Goal: Task Accomplishment & Management: Use online tool/utility

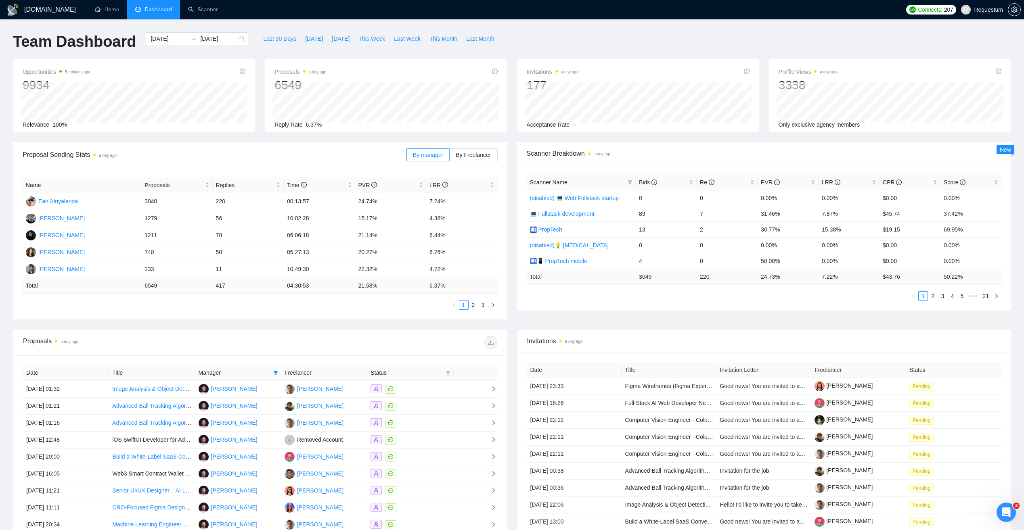
click at [145, 9] on span "Dashboard" at bounding box center [158, 9] width 27 height 7
click at [267, 40] on span "Last 30 Days" at bounding box center [279, 38] width 33 height 9
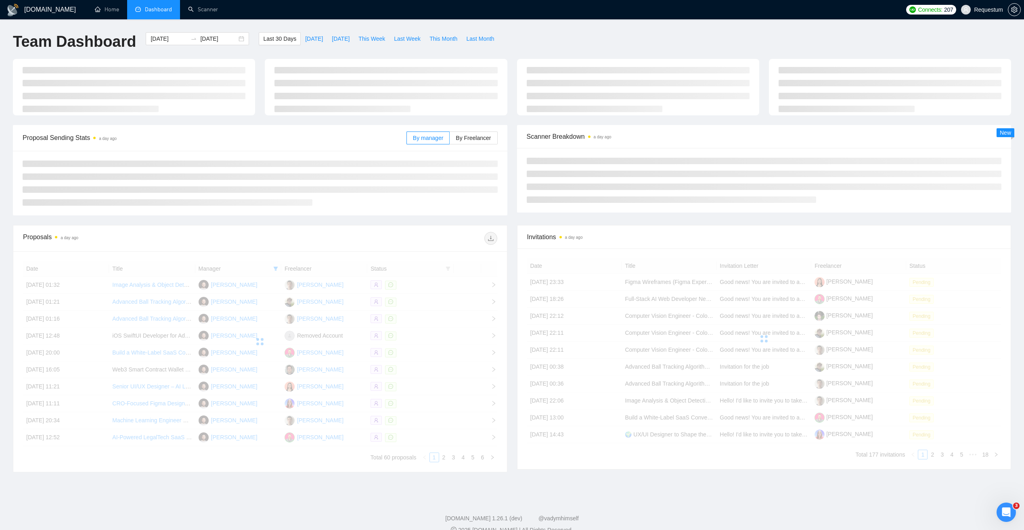
type input "[DATE]"
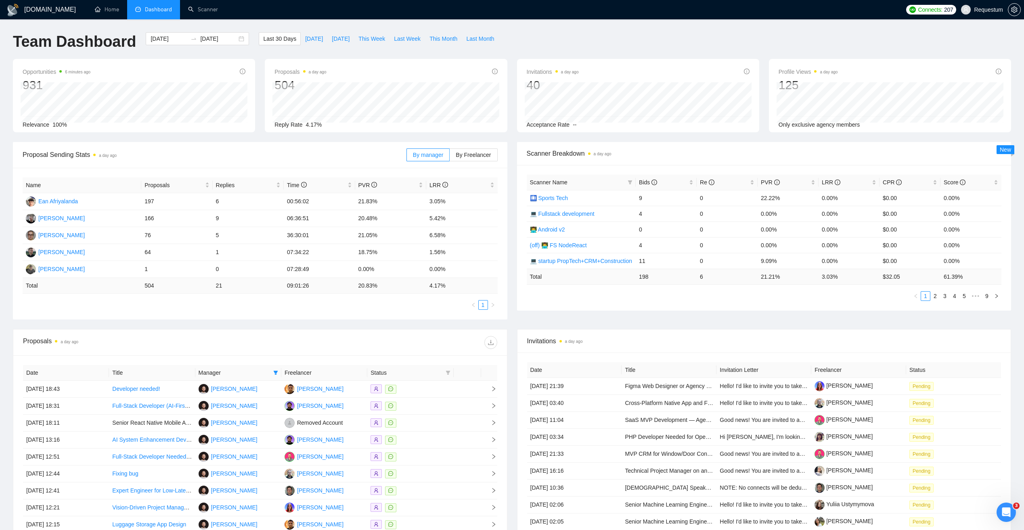
click at [294, 371] on th "Freelancer" at bounding box center [324, 373] width 86 height 16
click at [280, 373] on th "Manager" at bounding box center [238, 373] width 86 height 16
click at [277, 373] on icon "filter" at bounding box center [275, 372] width 5 height 5
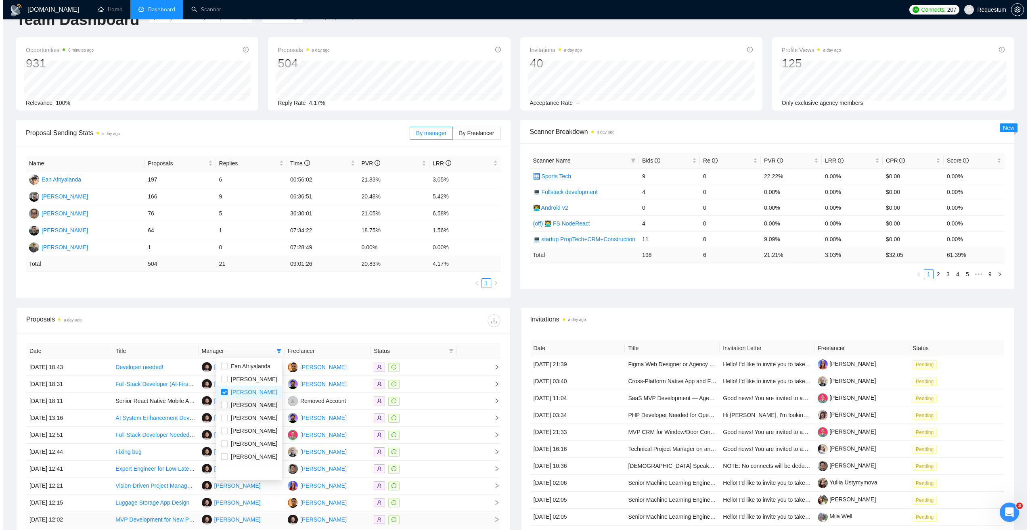
scroll to position [118, 0]
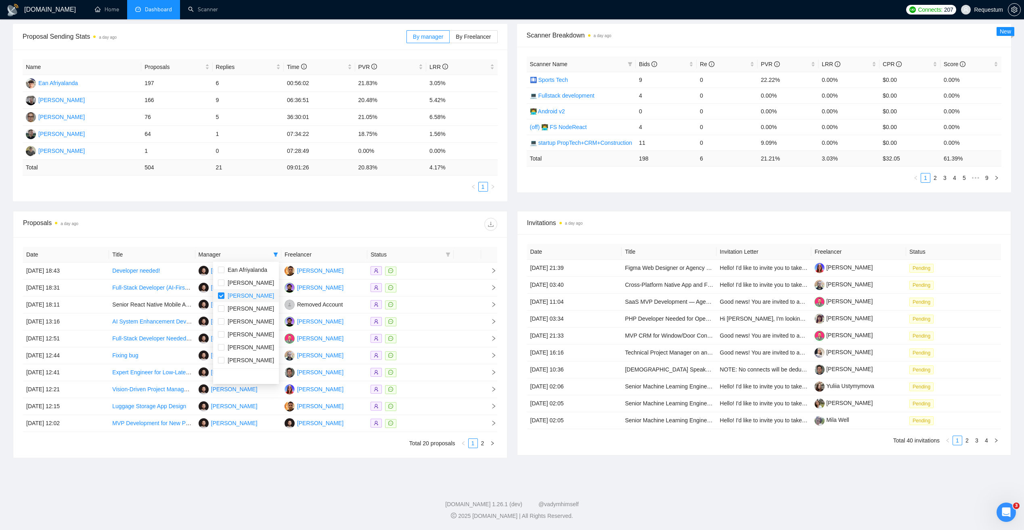
click at [241, 299] on span "[PERSON_NAME]" at bounding box center [251, 296] width 46 height 6
checkbox input "false"
click at [252, 283] on span "[PERSON_NAME]" at bounding box center [251, 283] width 46 height 6
checkbox input "true"
click at [285, 228] on div at bounding box center [378, 224] width 237 height 13
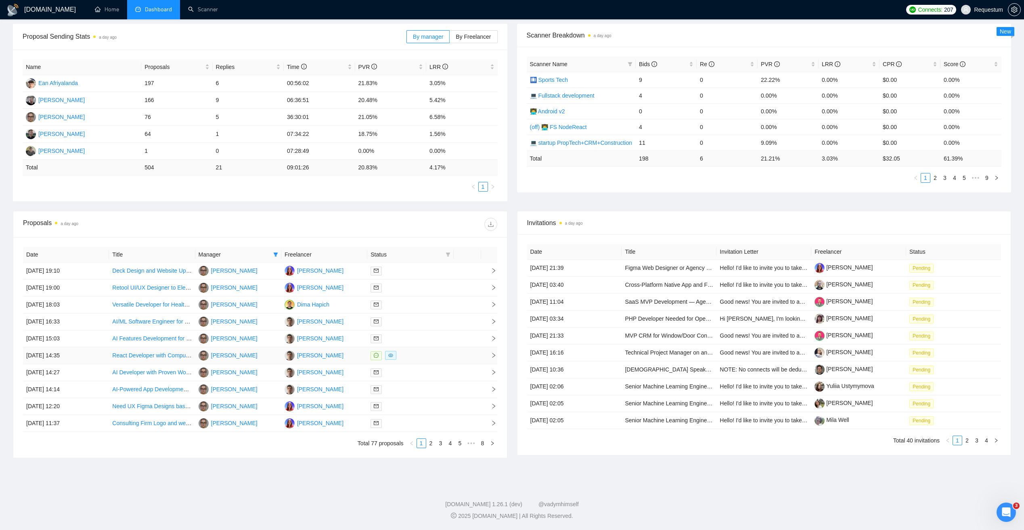
click at [412, 350] on td at bounding box center [410, 355] width 86 height 17
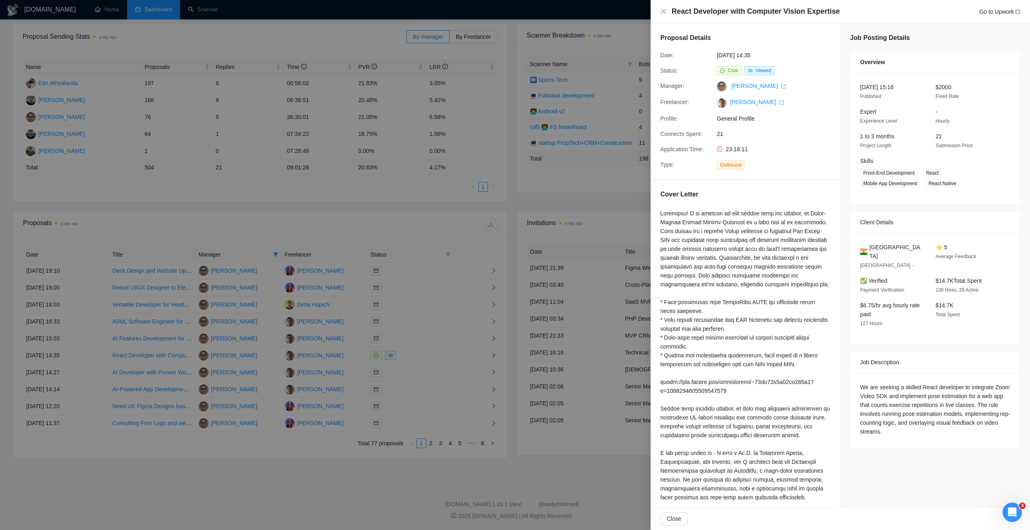
click at [385, 203] on div at bounding box center [515, 265] width 1030 height 530
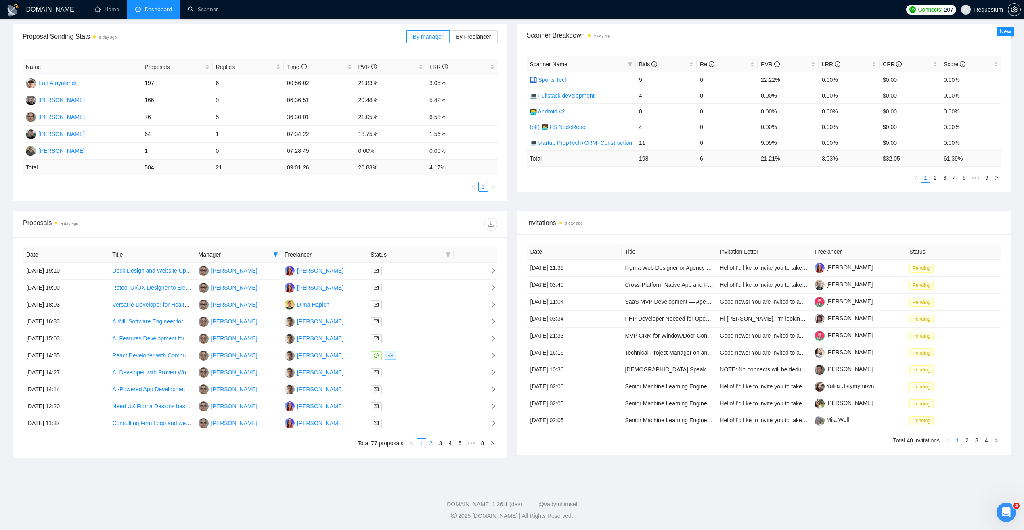
click at [432, 448] on link "2" at bounding box center [431, 443] width 9 height 9
click at [417, 272] on div at bounding box center [409, 270] width 79 height 9
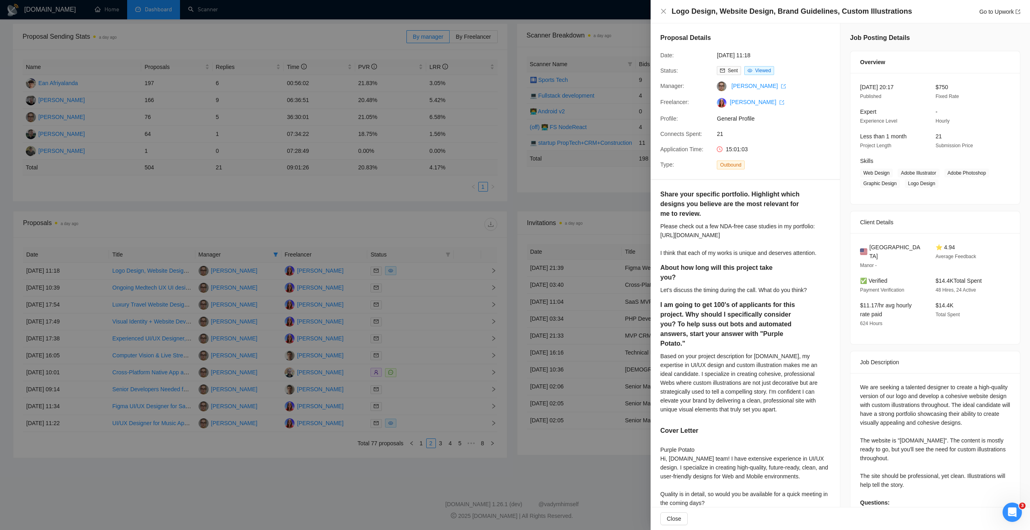
click at [230, 189] on div at bounding box center [515, 265] width 1030 height 530
